Goal: Information Seeking & Learning: Find specific fact

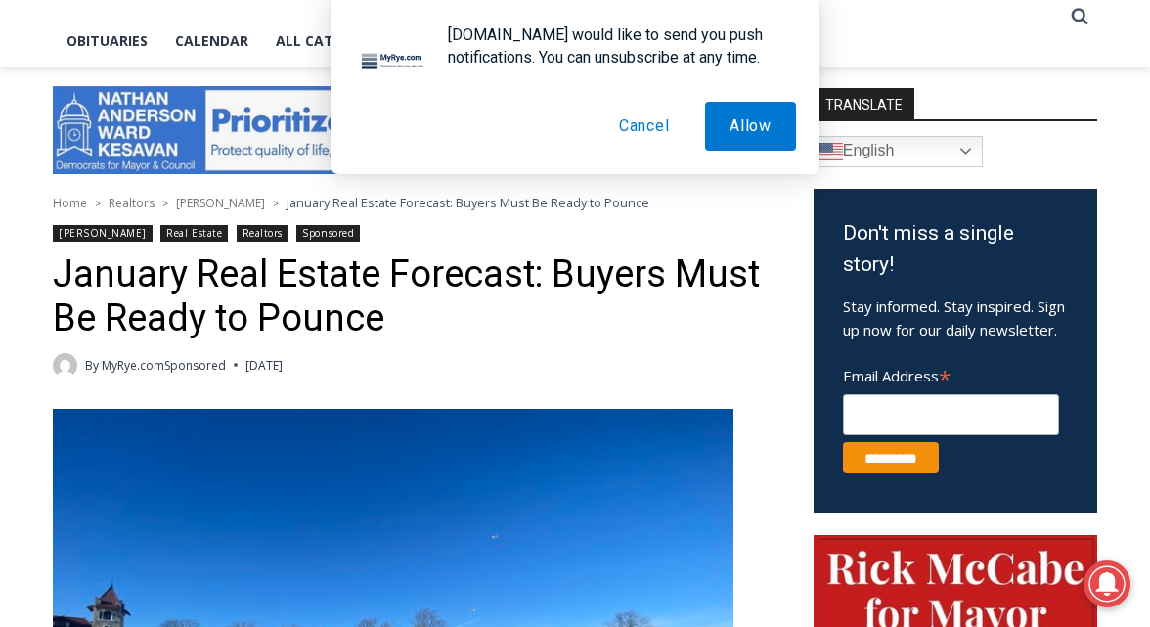
scroll to position [457, 0]
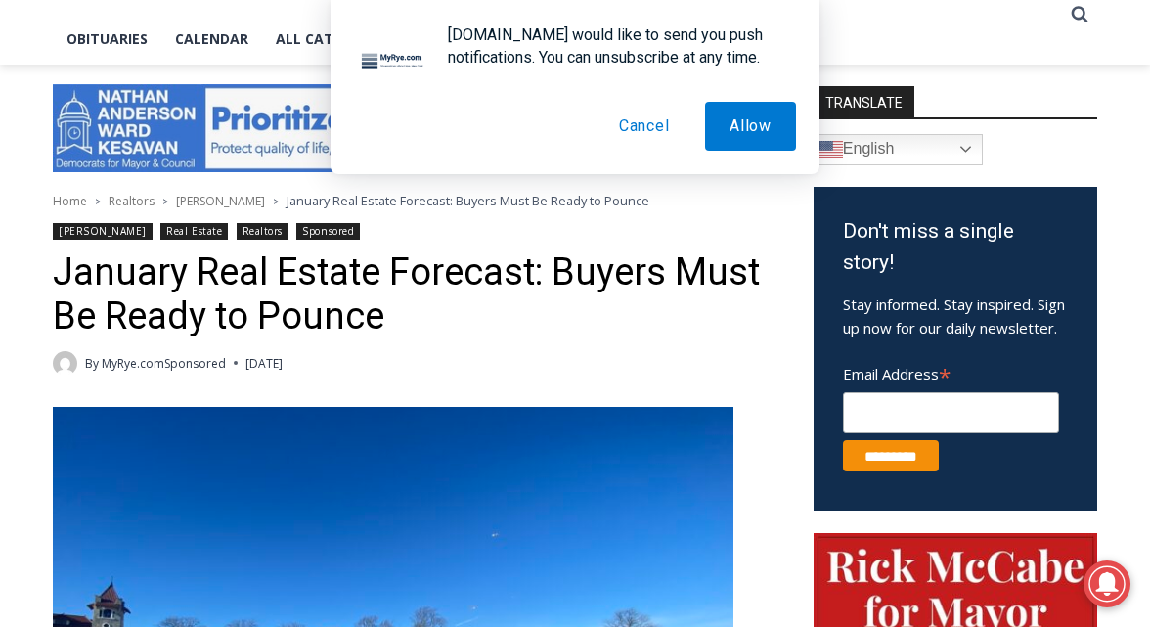
click at [642, 119] on button "Cancel" at bounding box center [644, 126] width 100 height 49
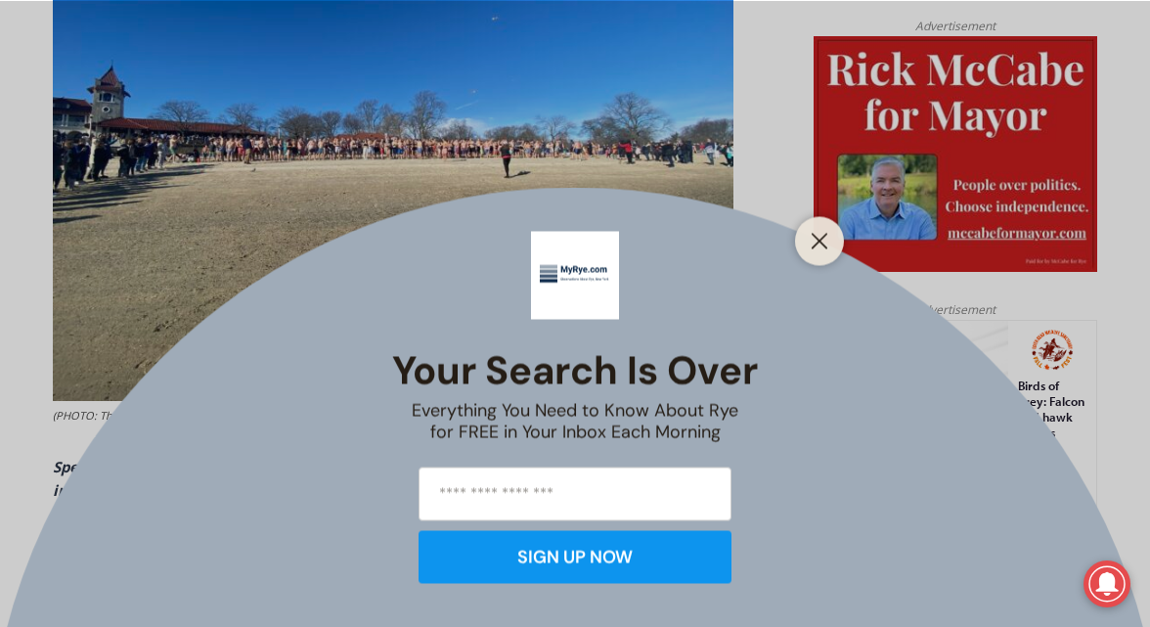
scroll to position [1060, 0]
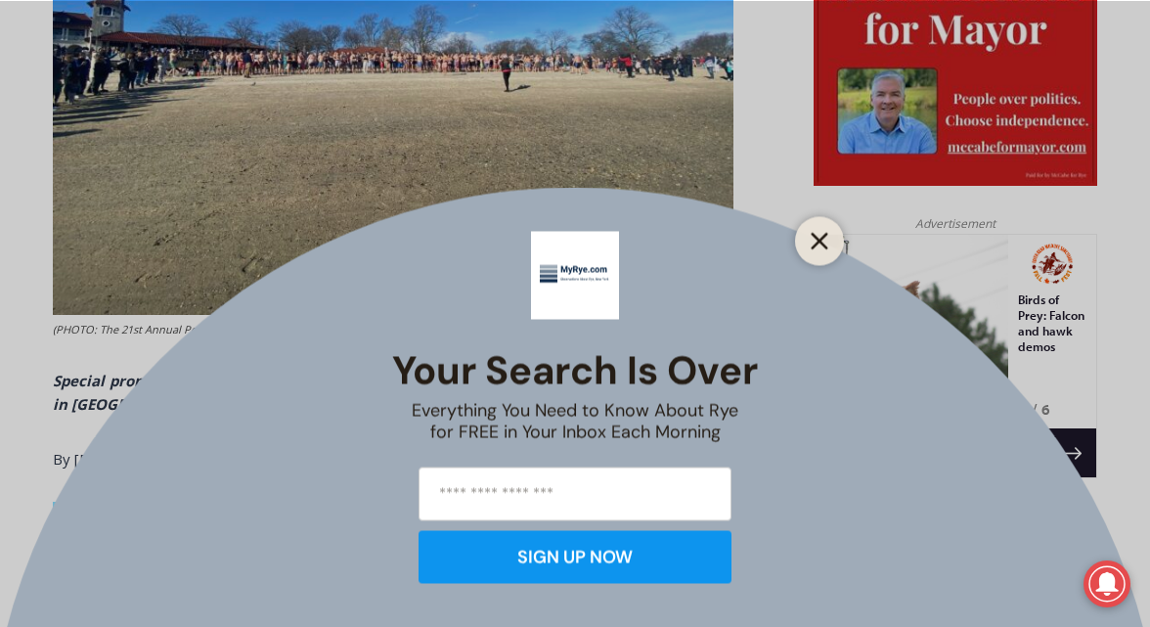
click at [818, 239] on g "Close" at bounding box center [819, 241] width 14 height 14
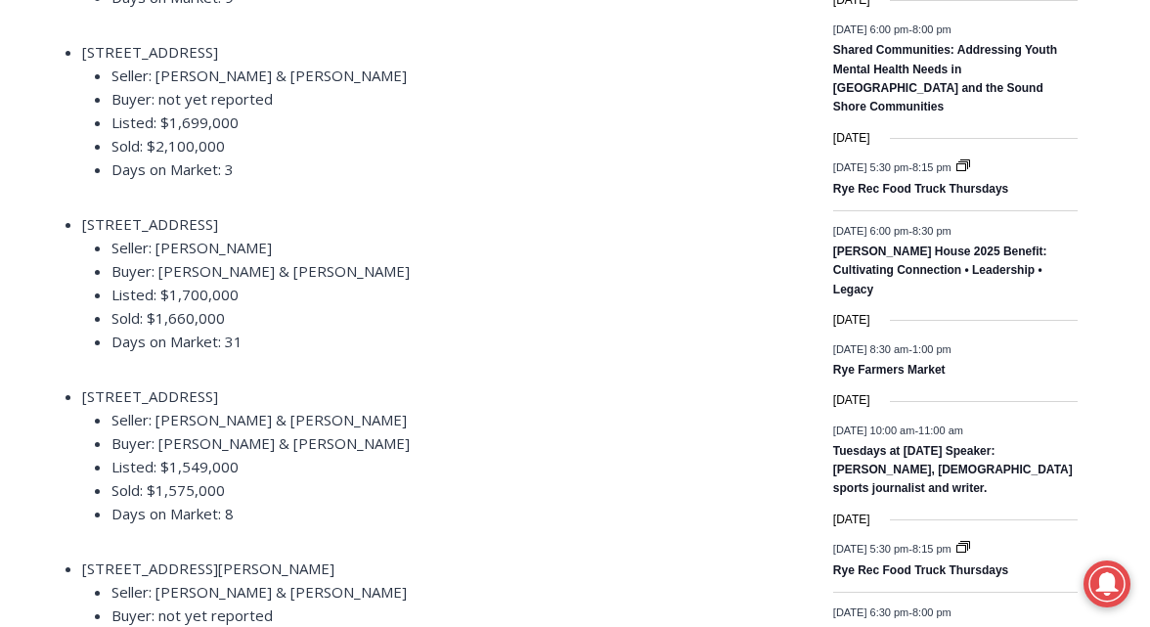
scroll to position [2934, 0]
drag, startPoint x: 86, startPoint y: 224, endPoint x: 197, endPoint y: 221, distance: 111.5
click at [197, 221] on span "[STREET_ADDRESS]" at bounding box center [150, 223] width 136 height 20
drag, startPoint x: 83, startPoint y: 221, endPoint x: 241, endPoint y: 213, distance: 158.6
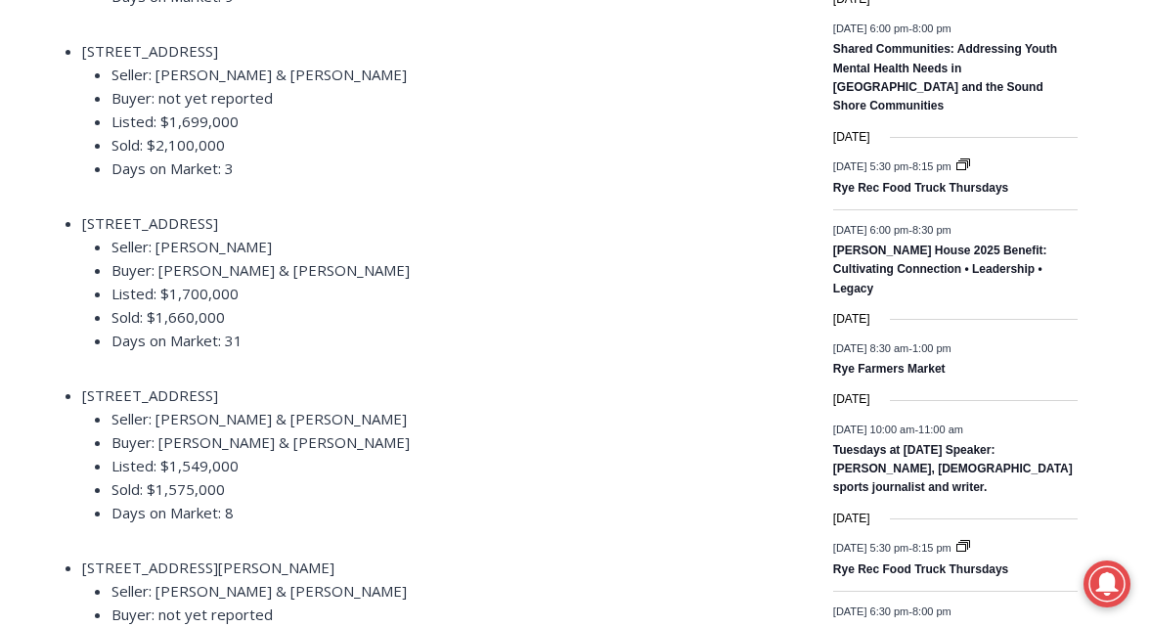
click at [218, 213] on span "[STREET_ADDRESS]" at bounding box center [150, 223] width 136 height 20
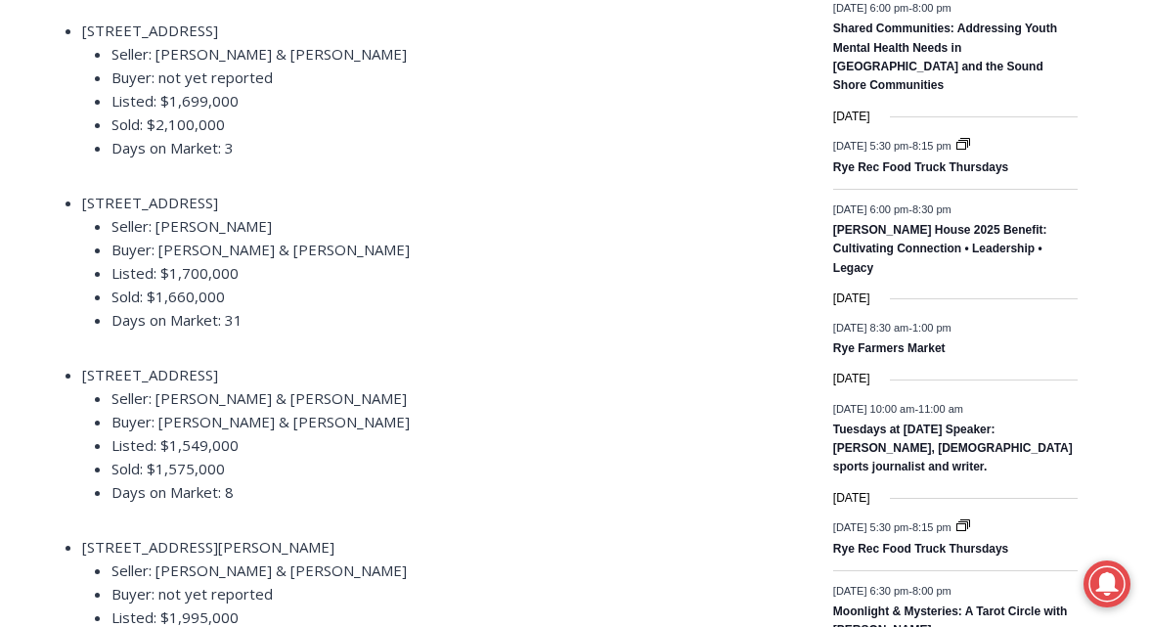
scroll to position [2956, 0]
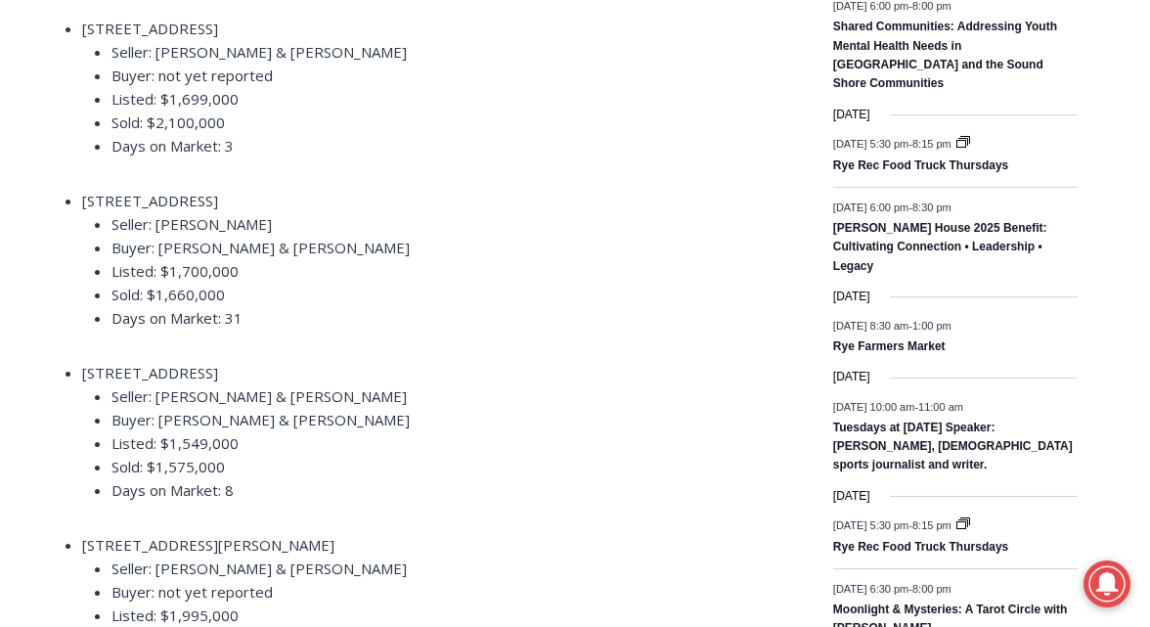
drag, startPoint x: 162, startPoint y: 244, endPoint x: 419, endPoint y: 237, distance: 257.2
click at [420, 238] on li "Buyer: [PERSON_NAME] & [PERSON_NAME]" at bounding box center [436, 247] width 650 height 23
click at [400, 242] on li "Buyer: [PERSON_NAME] & [PERSON_NAME]" at bounding box center [436, 247] width 650 height 23
click at [356, 247] on span "Buyer: [PERSON_NAME] & [PERSON_NAME]" at bounding box center [260, 248] width 298 height 20
drag, startPoint x: 360, startPoint y: 247, endPoint x: 160, endPoint y: 248, distance: 199.4
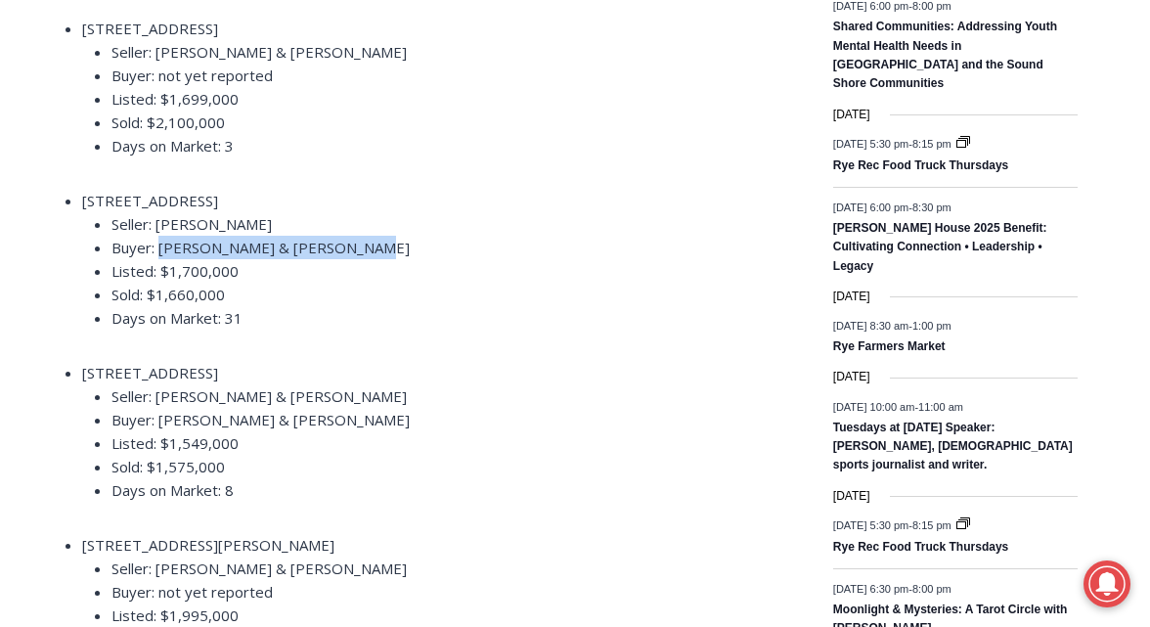
click at [159, 248] on li "Buyer: [PERSON_NAME] & [PERSON_NAME]" at bounding box center [436, 247] width 650 height 23
